Goal: Task Accomplishment & Management: Complete application form

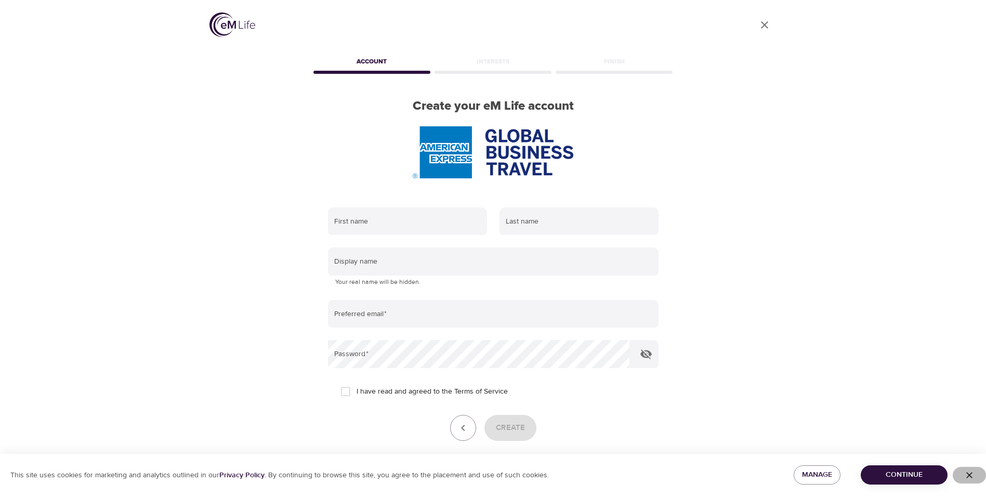
click at [969, 474] on icon "button" at bounding box center [969, 475] width 6 height 6
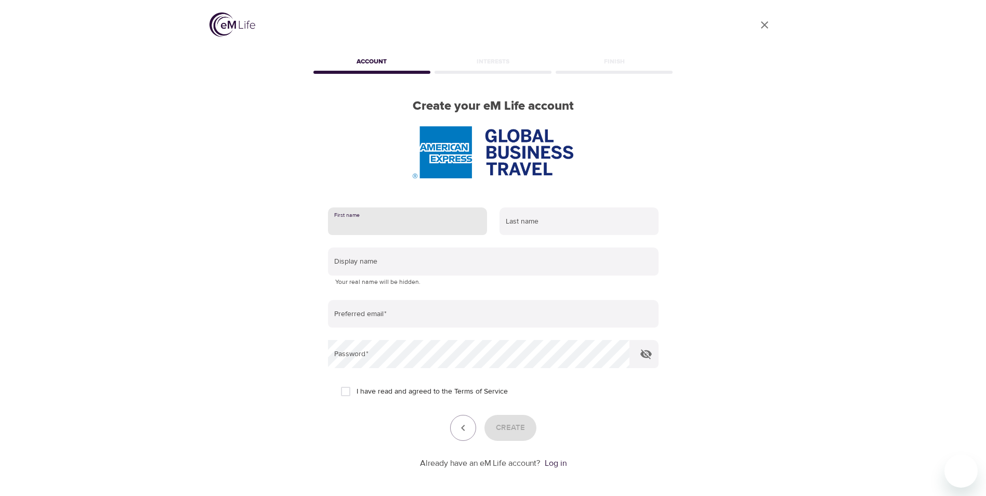
click at [426, 225] on input "text" at bounding box center [407, 221] width 159 height 28
type input "A"
type input "Susan"
type input "Sullivan"
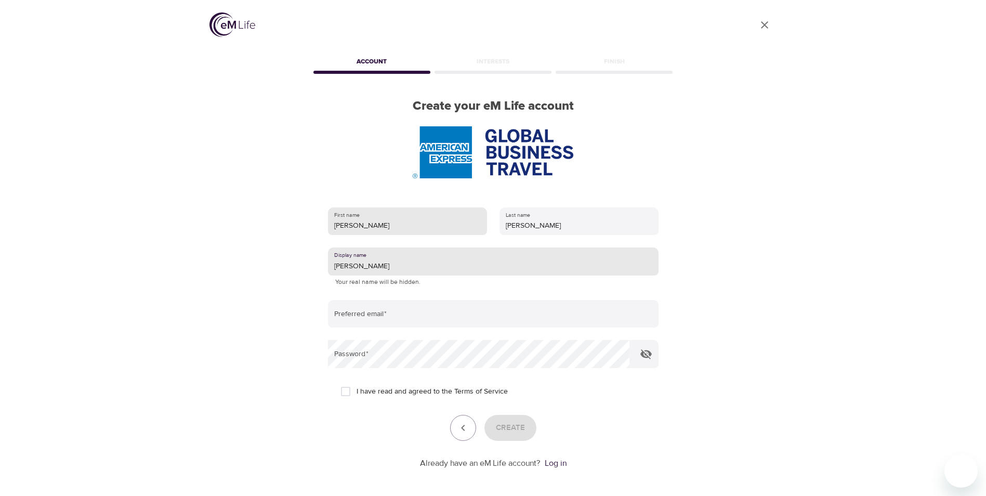
type input "Susan"
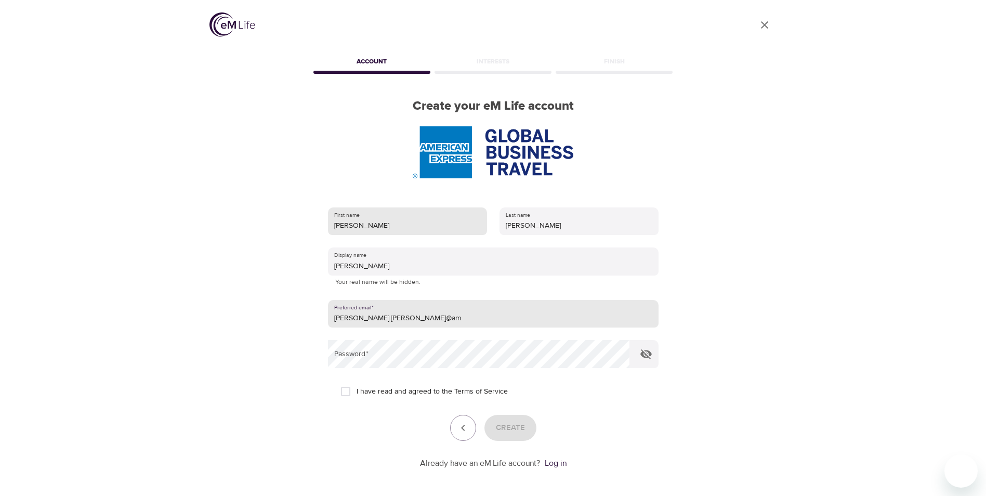
type input "Susan.sullivan@amexgbt.com"
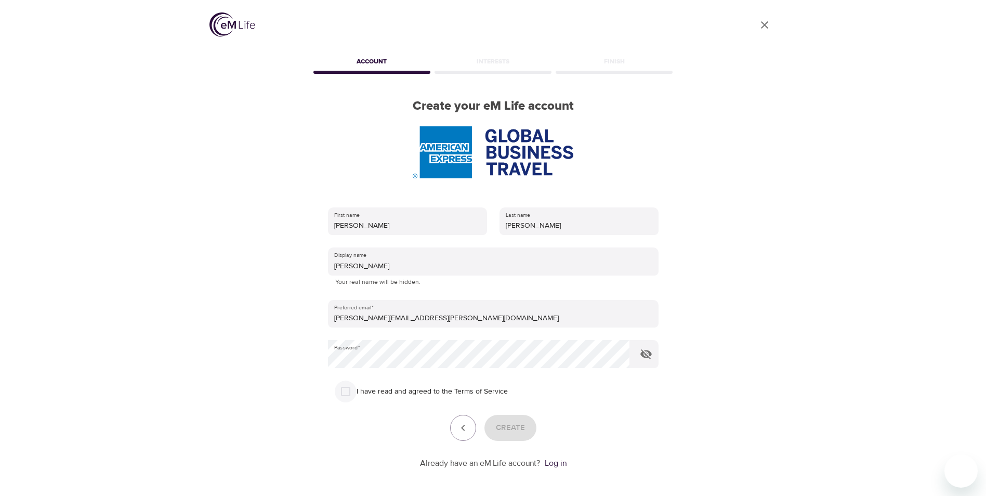
click at [338, 396] on input "I have read and agreed to the Terms of Service" at bounding box center [346, 391] width 22 height 22
checkbox input "true"
click at [513, 429] on span "Create" at bounding box center [510, 428] width 29 height 14
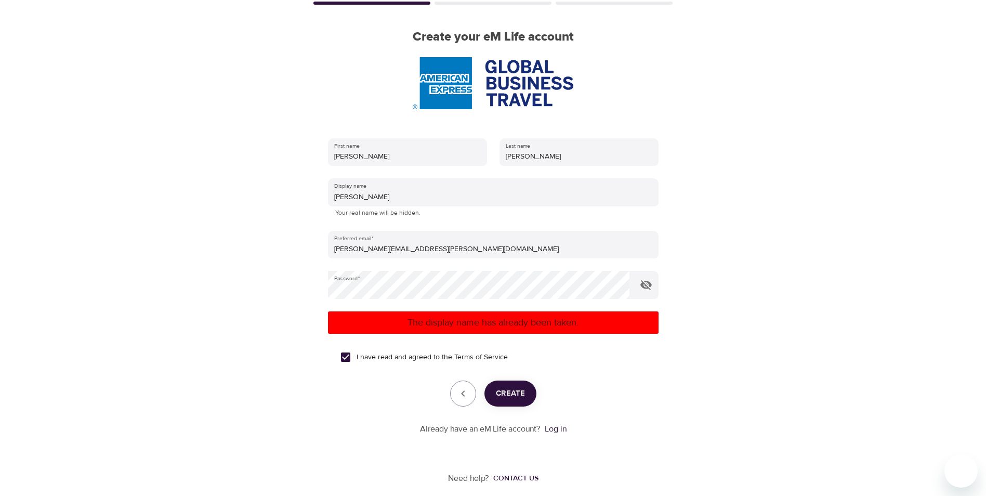
scroll to position [78, 0]
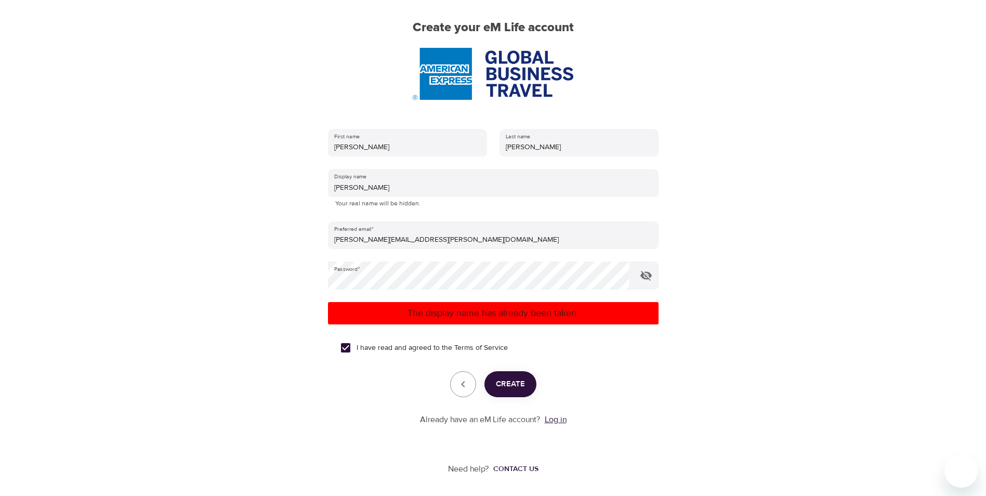
click at [556, 417] on link "Log in" at bounding box center [556, 419] width 22 height 10
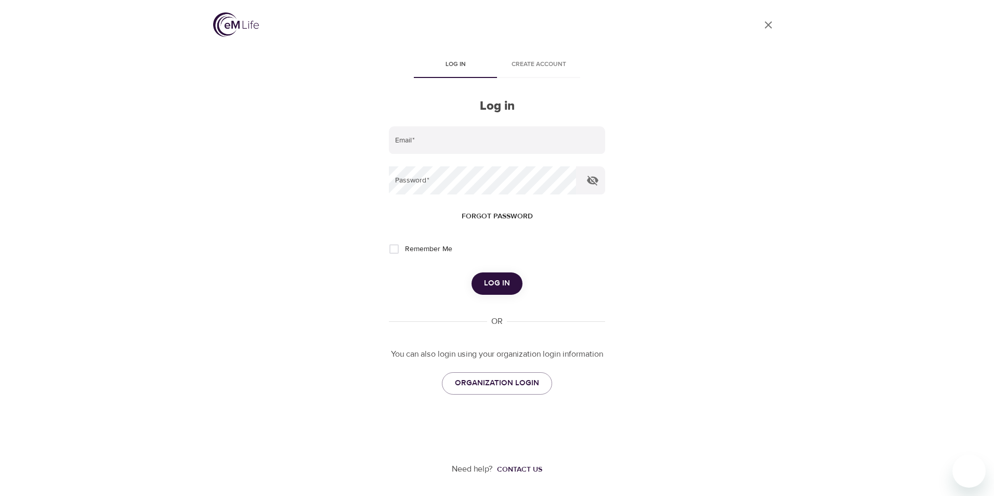
click at [515, 216] on span "Forgot password" at bounding box center [497, 216] width 71 height 13
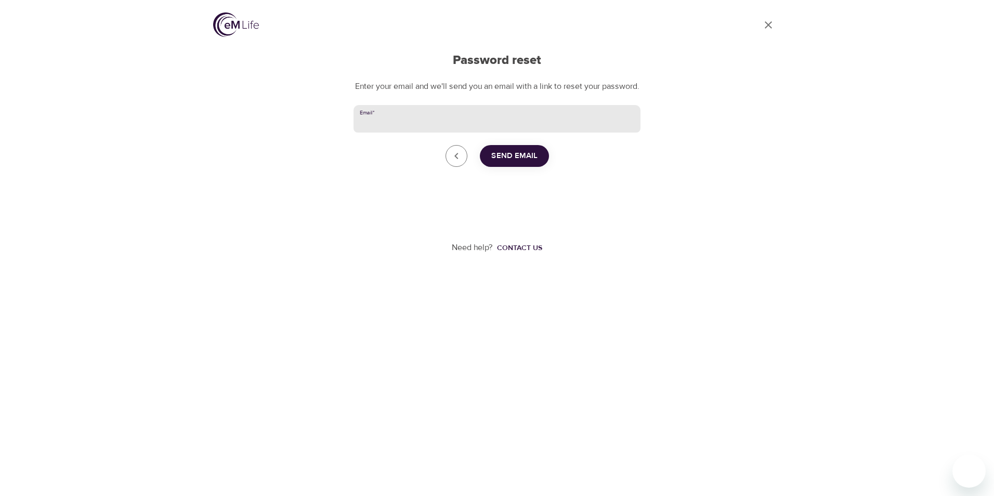
click at [444, 133] on input "Email   *" at bounding box center [496, 119] width 287 height 28
type input "[PERSON_NAME][EMAIL_ADDRESS][PERSON_NAME][DOMAIN_NAME]"
click at [504, 163] on span "Send Email" at bounding box center [514, 156] width 46 height 14
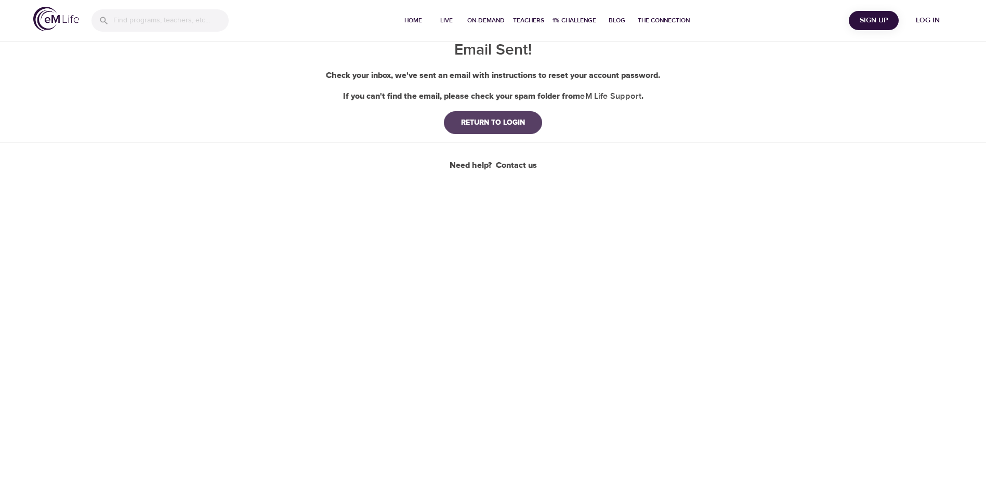
click at [504, 128] on button "RETURN TO LOGIN" at bounding box center [493, 122] width 98 height 23
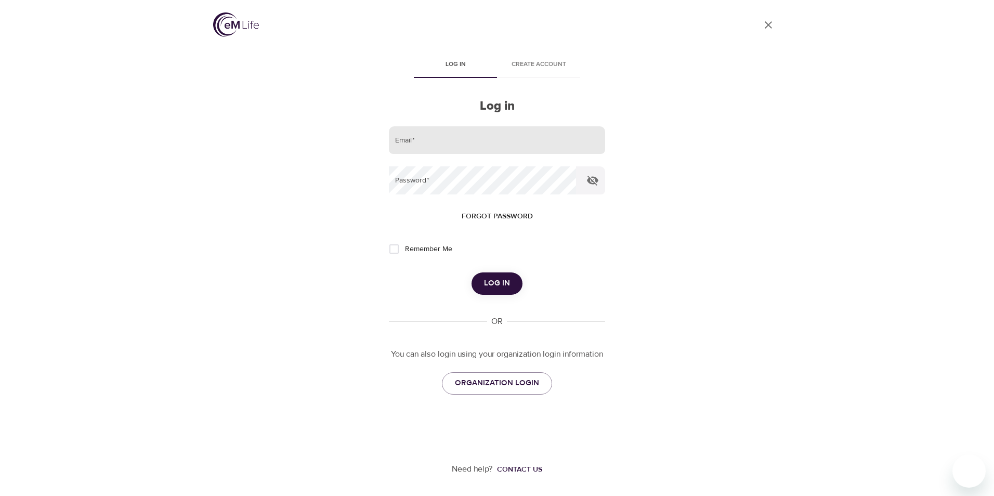
click at [457, 143] on input "email" at bounding box center [497, 140] width 216 height 28
click at [739, 164] on div "User Profile Log in Create account Log in Email   * Password   * Forgot passwor…" at bounding box center [497, 248] width 593 height 496
click at [401, 142] on input "email" at bounding box center [497, 140] width 216 height 28
type input "[PERSON_NAME][EMAIL_ADDRESS][PERSON_NAME][DOMAIN_NAME]"
click at [506, 210] on button "Forgot password" at bounding box center [497, 216] width 80 height 19
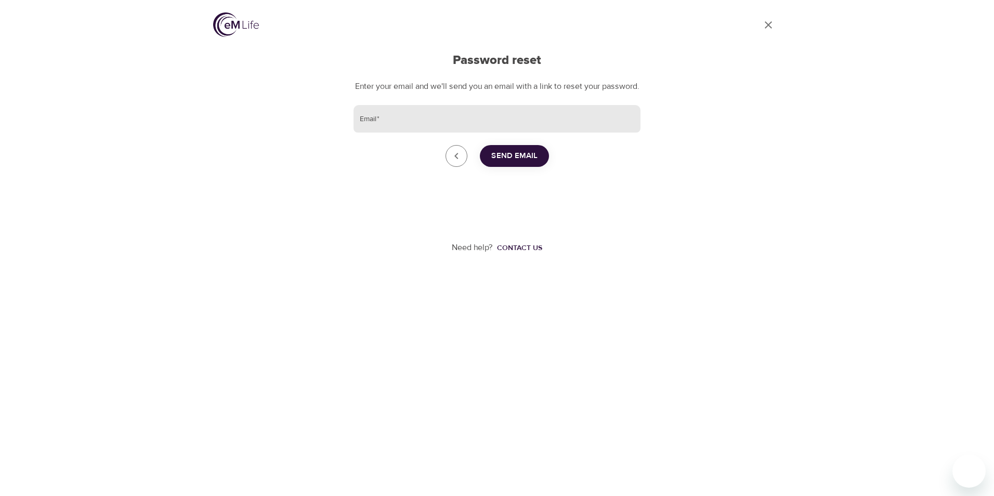
click at [418, 131] on input "Email   *" at bounding box center [496, 119] width 287 height 28
type input "[PERSON_NAME][EMAIL_ADDRESS][PERSON_NAME][DOMAIN_NAME]"
click at [528, 163] on span "Send Email" at bounding box center [514, 156] width 46 height 14
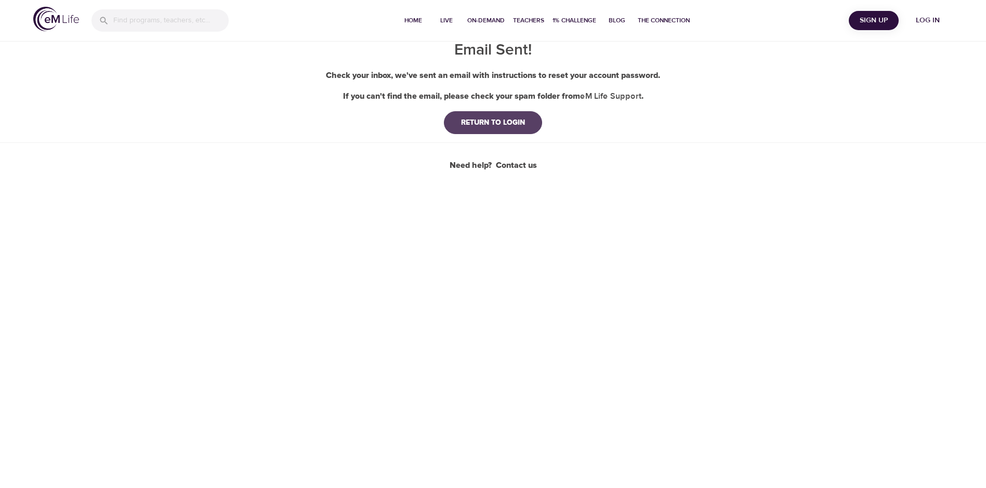
click at [497, 124] on div "RETURN TO LOGIN" at bounding box center [493, 122] width 81 height 10
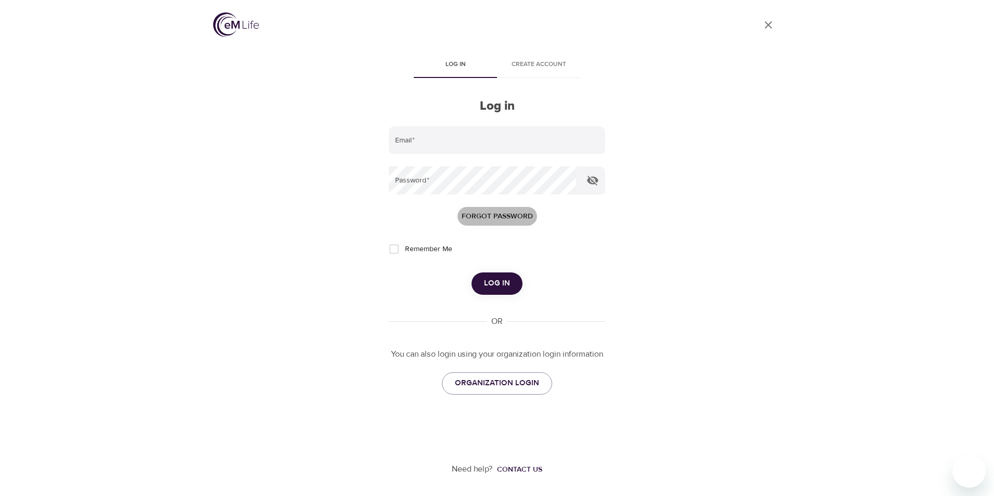
click at [501, 212] on span "Forgot password" at bounding box center [497, 216] width 71 height 13
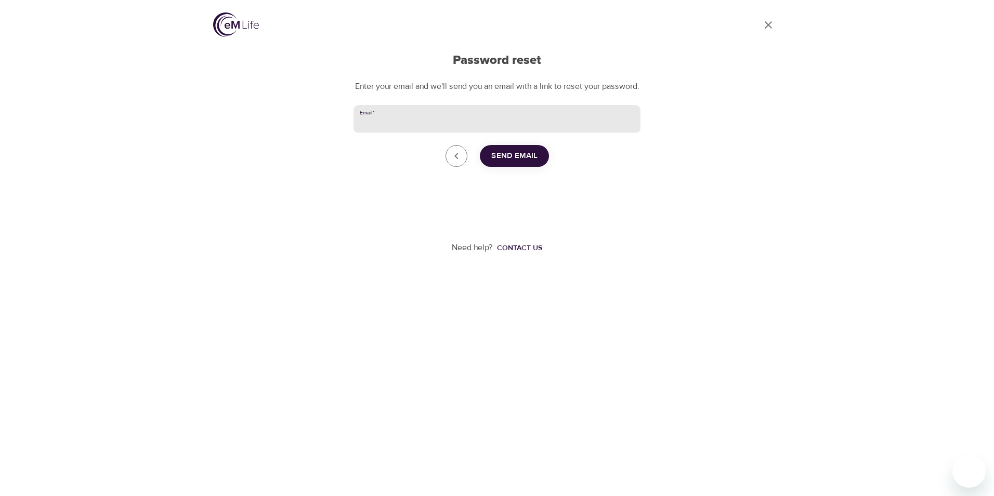
click at [421, 133] on input "Email   *" at bounding box center [496, 119] width 287 height 28
type input "SUZZIQ33@HOTMAIL.COM"
click at [511, 163] on span "Send Email" at bounding box center [514, 156] width 46 height 14
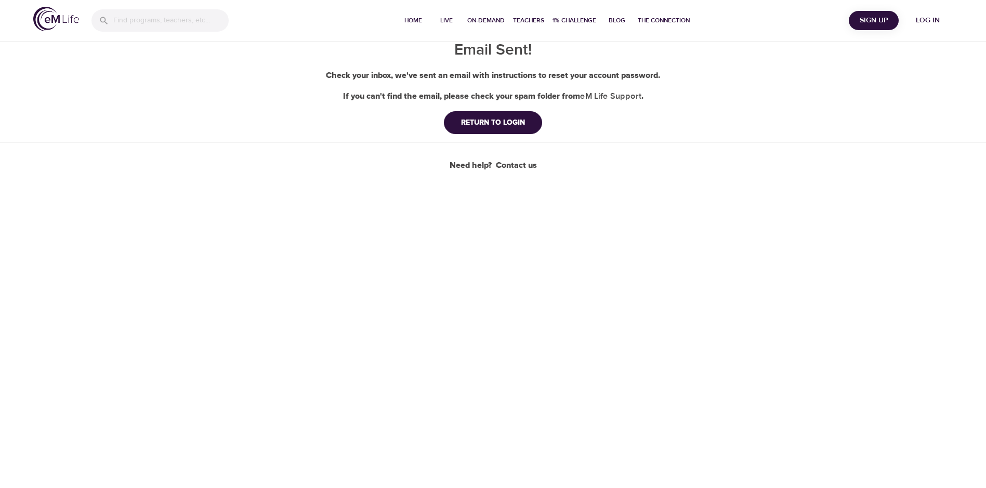
click at [471, 163] on div "Need help? Contact us" at bounding box center [493, 166] width 87 height 12
click at [504, 165] on link "Contact us" at bounding box center [516, 166] width 41 height 12
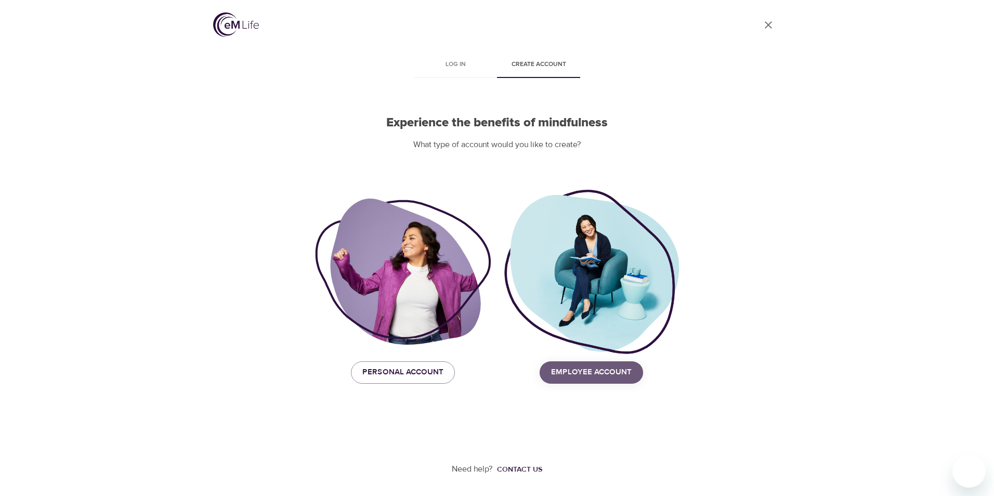
click at [595, 376] on span "Employee Account" at bounding box center [591, 372] width 81 height 14
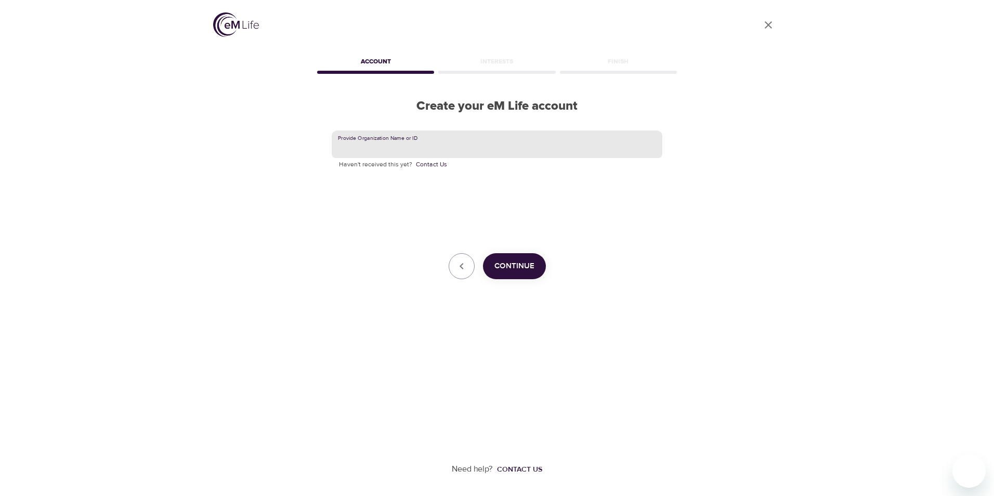
click at [442, 141] on input "text" at bounding box center [497, 144] width 331 height 28
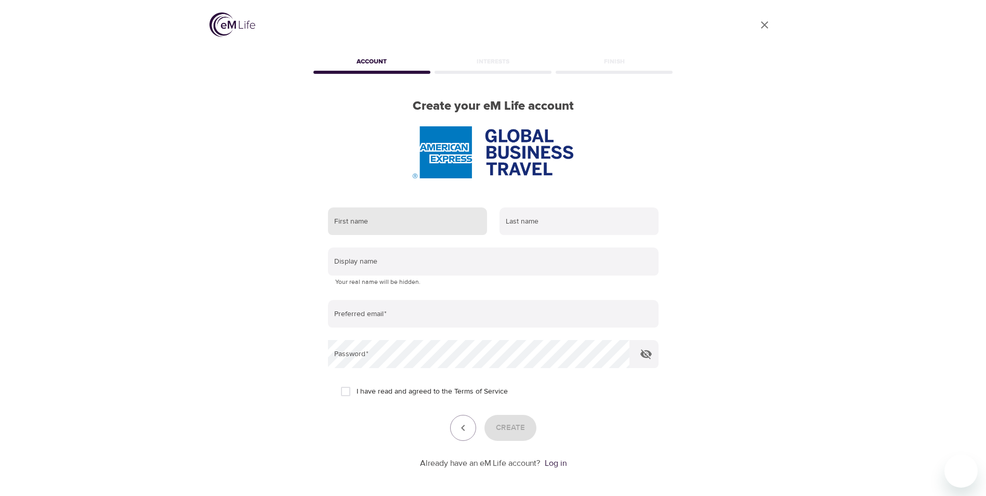
click at [415, 216] on input "text" at bounding box center [407, 221] width 159 height 28
type input "[PERSON_NAME]"
type input "[PERSON_NAME][EMAIL_ADDRESS][PERSON_NAME][DOMAIN_NAME]"
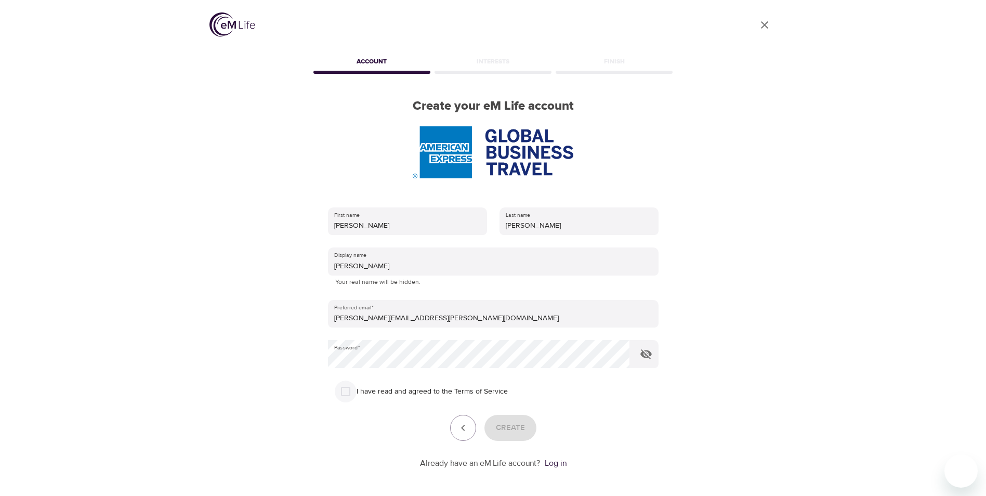
click at [345, 387] on input "I have read and agreed to the Terms of Service" at bounding box center [346, 391] width 22 height 22
checkbox input "true"
click at [532, 428] on button "Create" at bounding box center [510, 428] width 52 height 26
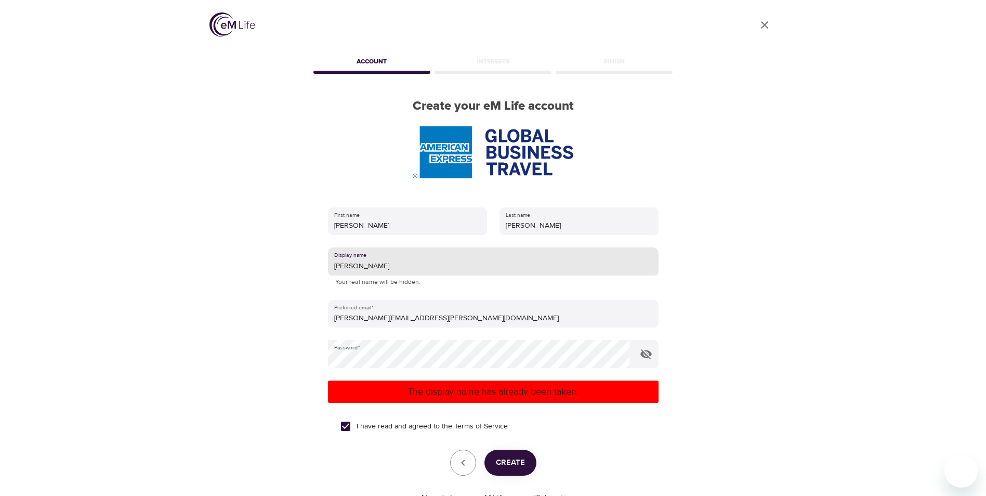
click at [395, 268] on input "[PERSON_NAME]" at bounding box center [493, 261] width 331 height 28
type input "Suzzi"
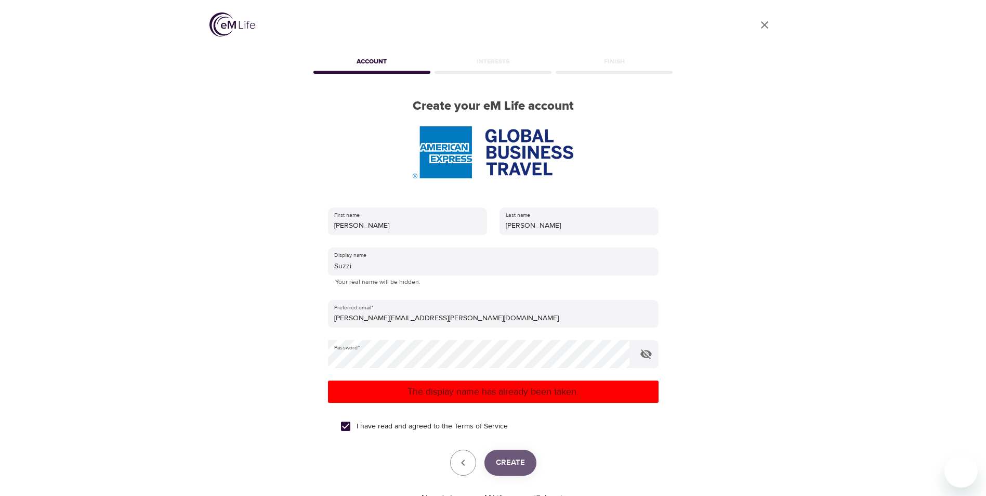
click at [520, 459] on span "Create" at bounding box center [510, 463] width 29 height 14
